Goal: Task Accomplishment & Management: Use online tool/utility

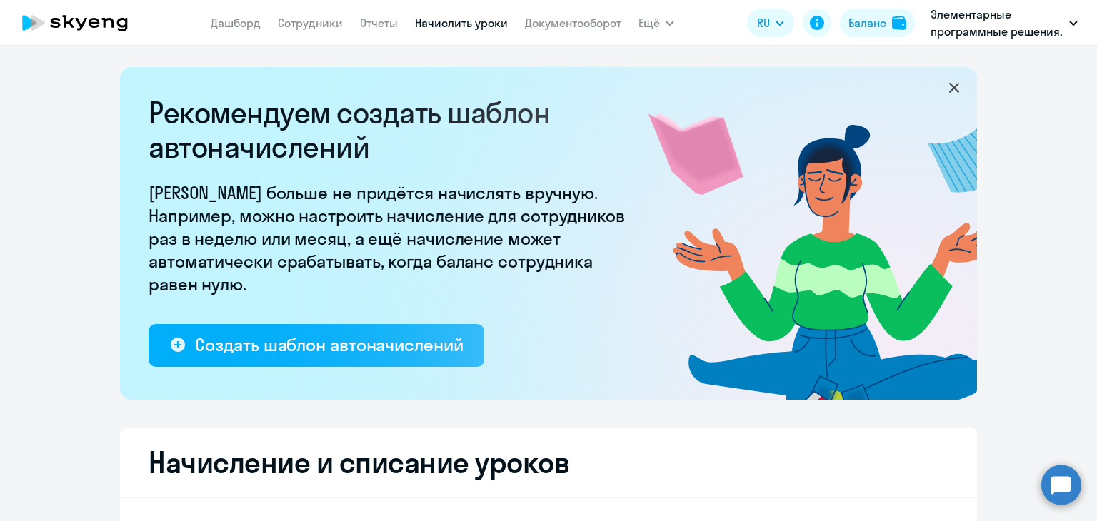
select select "10"
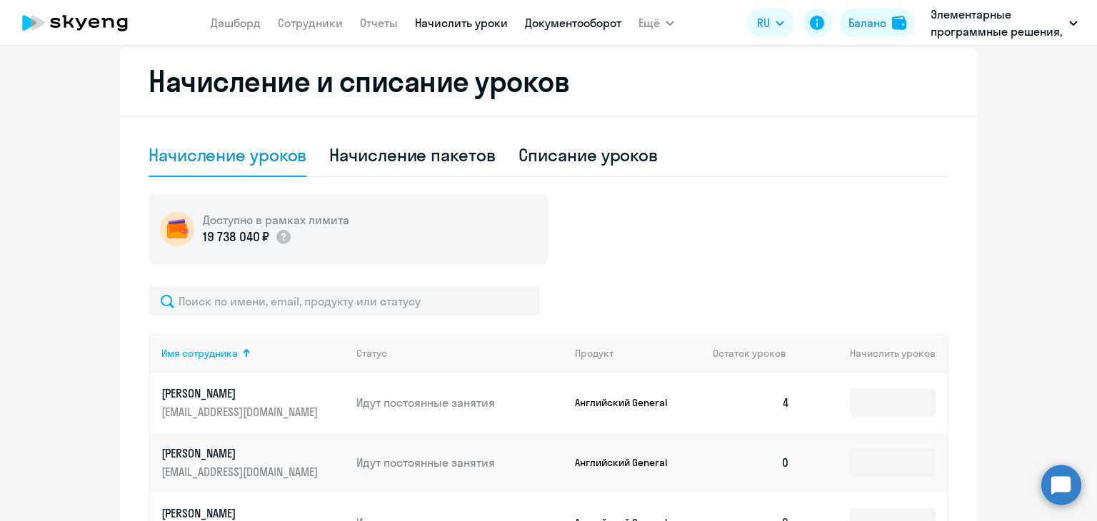
click at [563, 21] on link "Документооборот" at bounding box center [573, 23] width 96 height 14
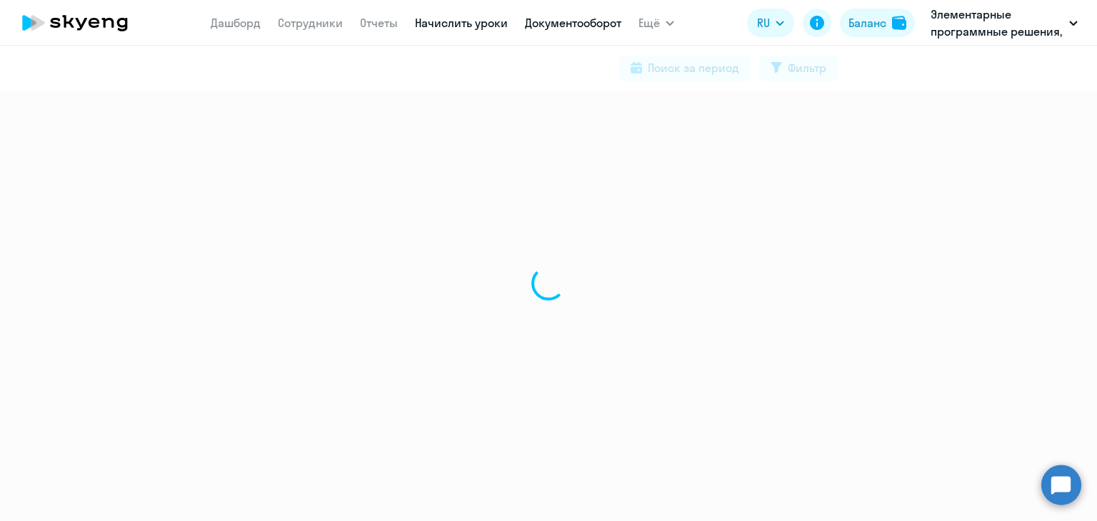
click at [474, 24] on link "Начислить уроки" at bounding box center [461, 23] width 93 height 14
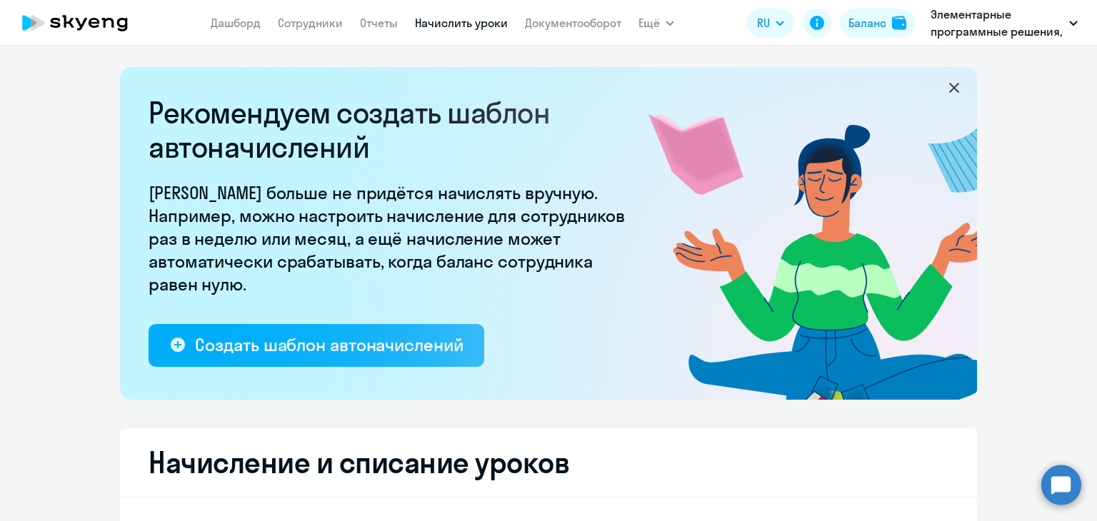
select select "10"
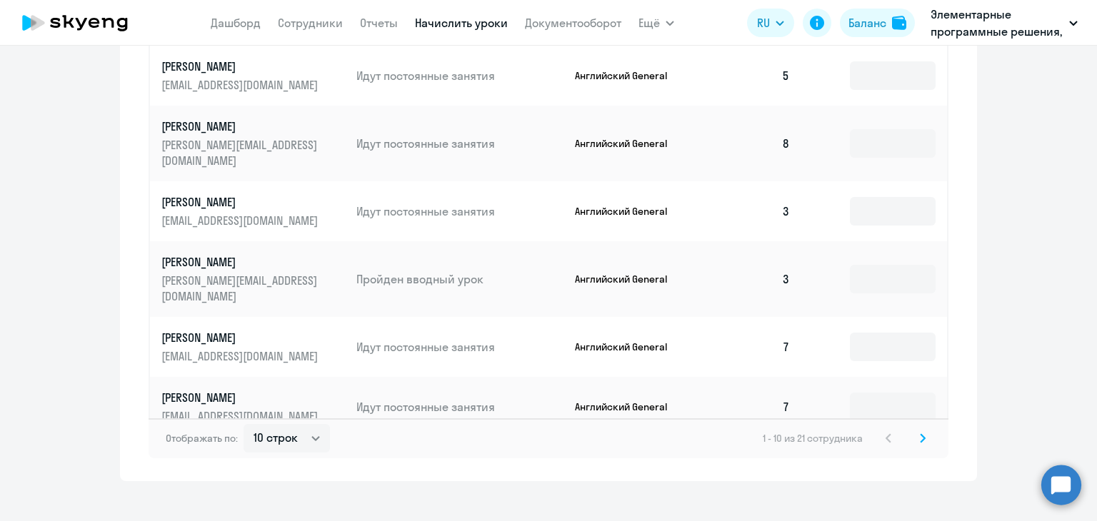
scroll to position [952, 0]
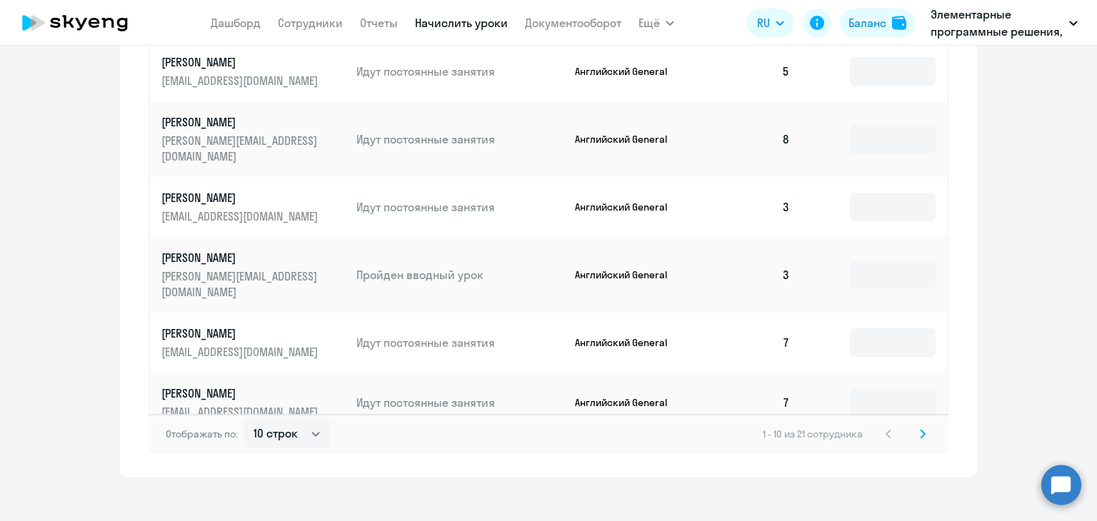
click at [923, 426] on svg-icon at bounding box center [922, 434] width 17 height 17
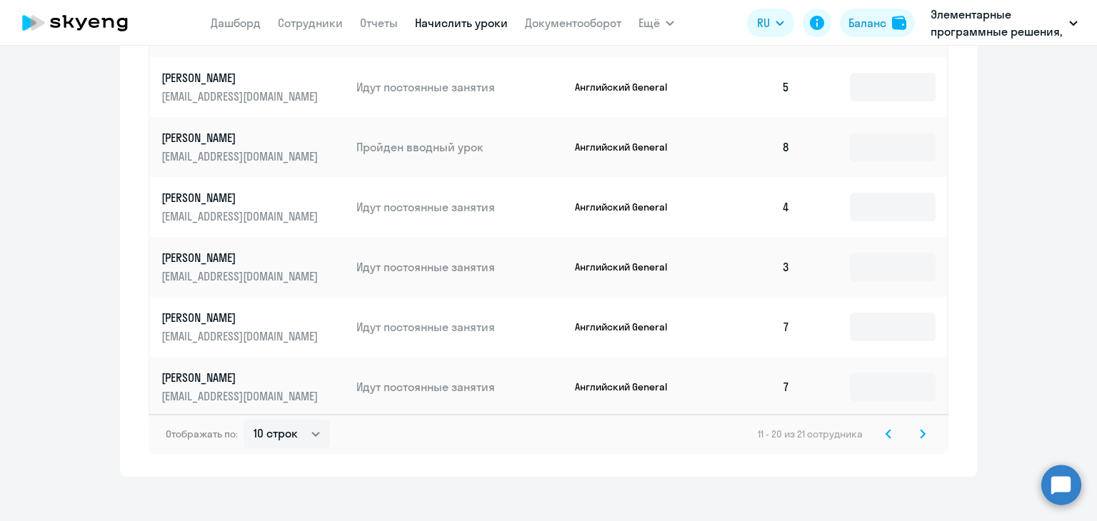
click at [914, 426] on svg-icon at bounding box center [922, 434] width 17 height 17
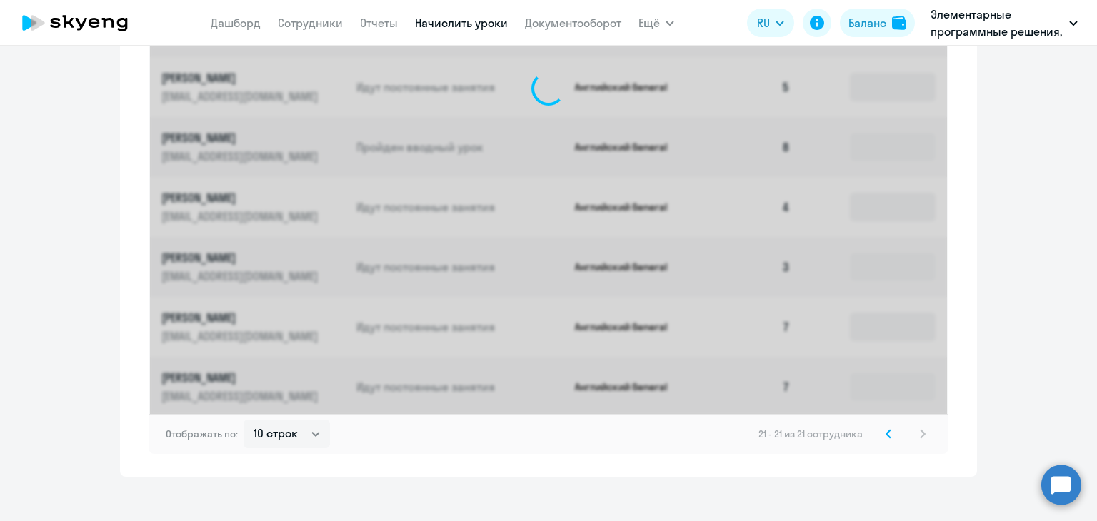
scroll to position [528, 0]
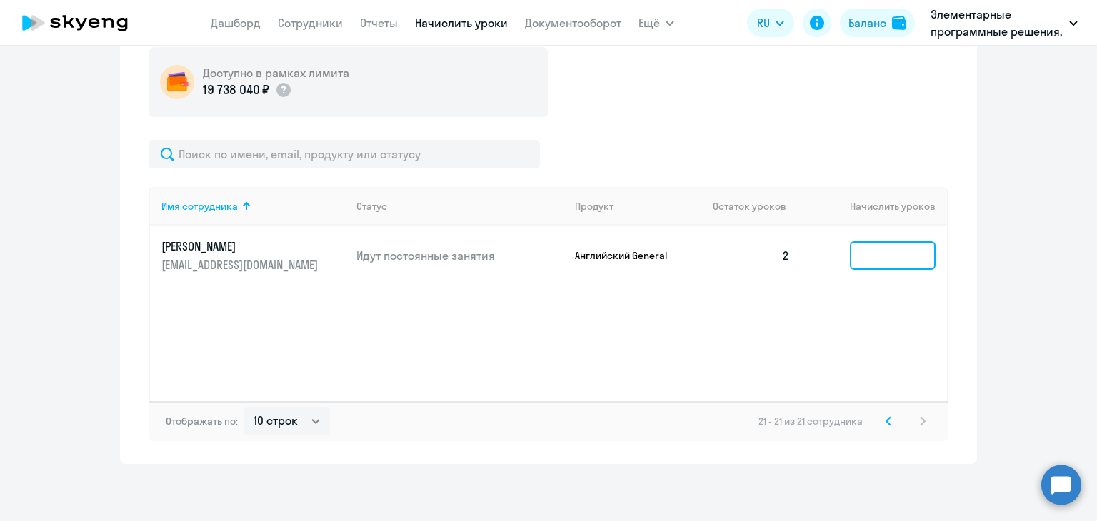
click at [858, 258] on input at bounding box center [893, 255] width 86 height 29
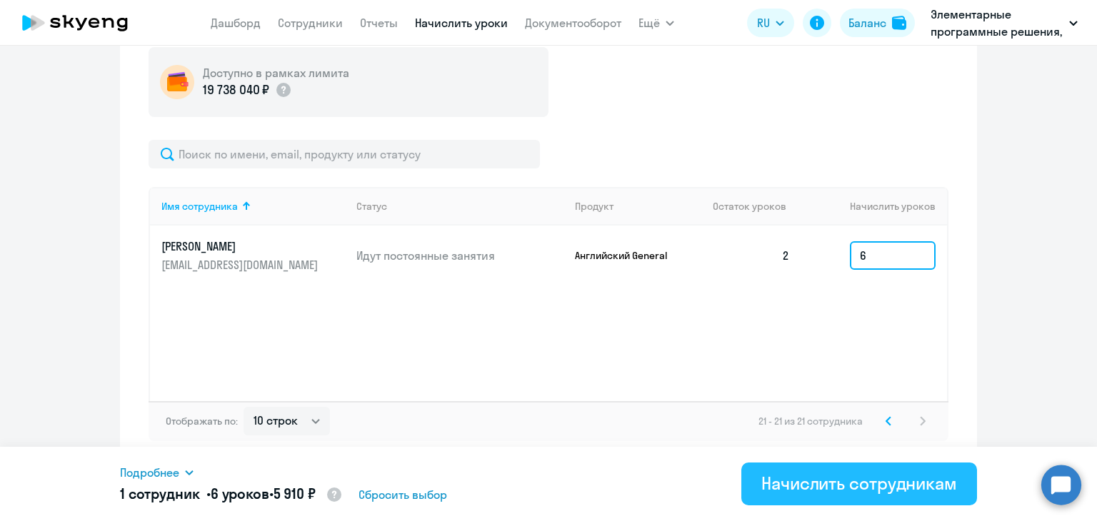
type input "6"
click at [791, 483] on div "Начислить сотрудникам" at bounding box center [859, 483] width 196 height 23
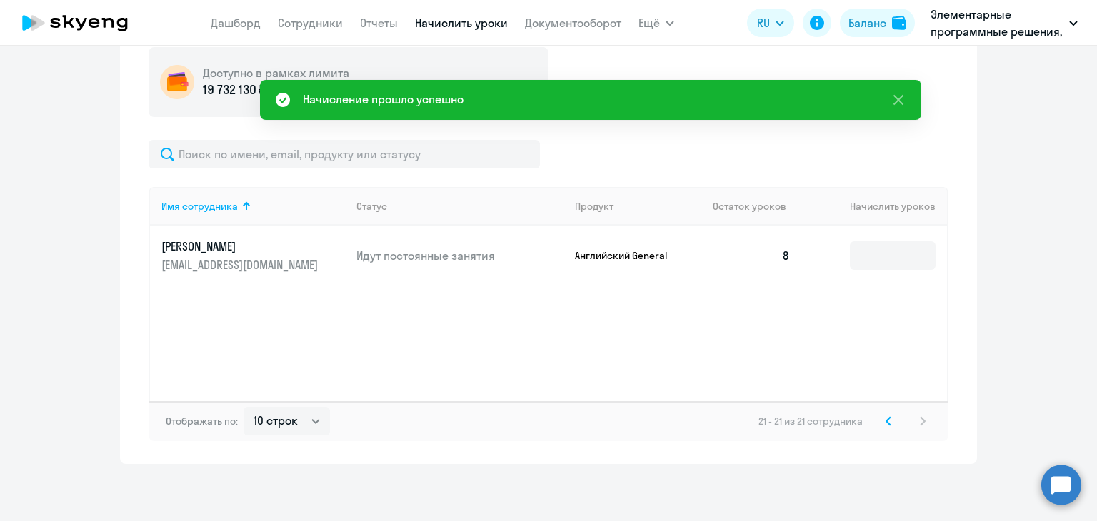
click at [883, 428] on svg-icon at bounding box center [888, 421] width 17 height 17
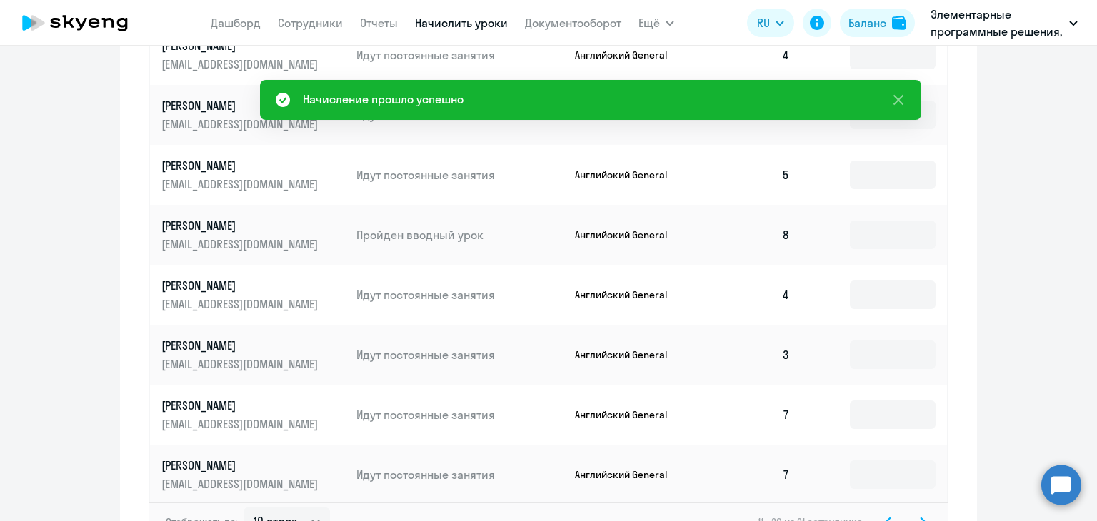
scroll to position [885, 0]
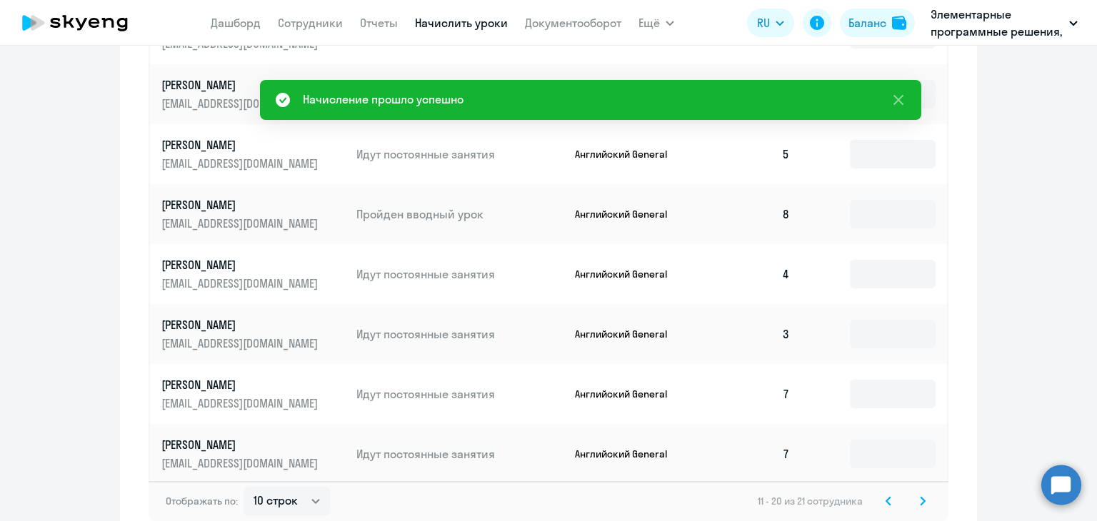
click at [886, 497] on icon at bounding box center [888, 501] width 4 height 8
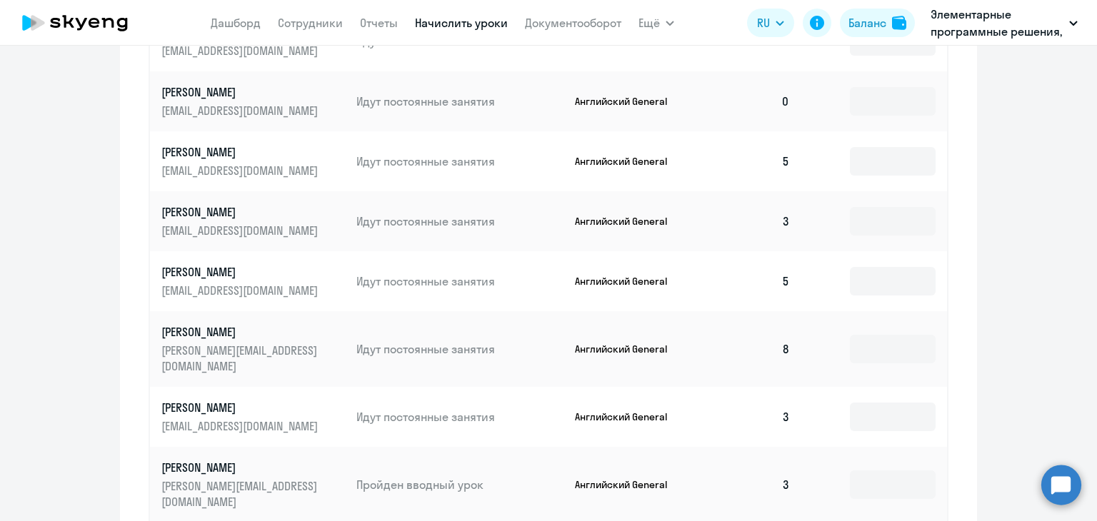
scroll to position [600, 0]
